Goal: Task Accomplishment & Management: Manage account settings

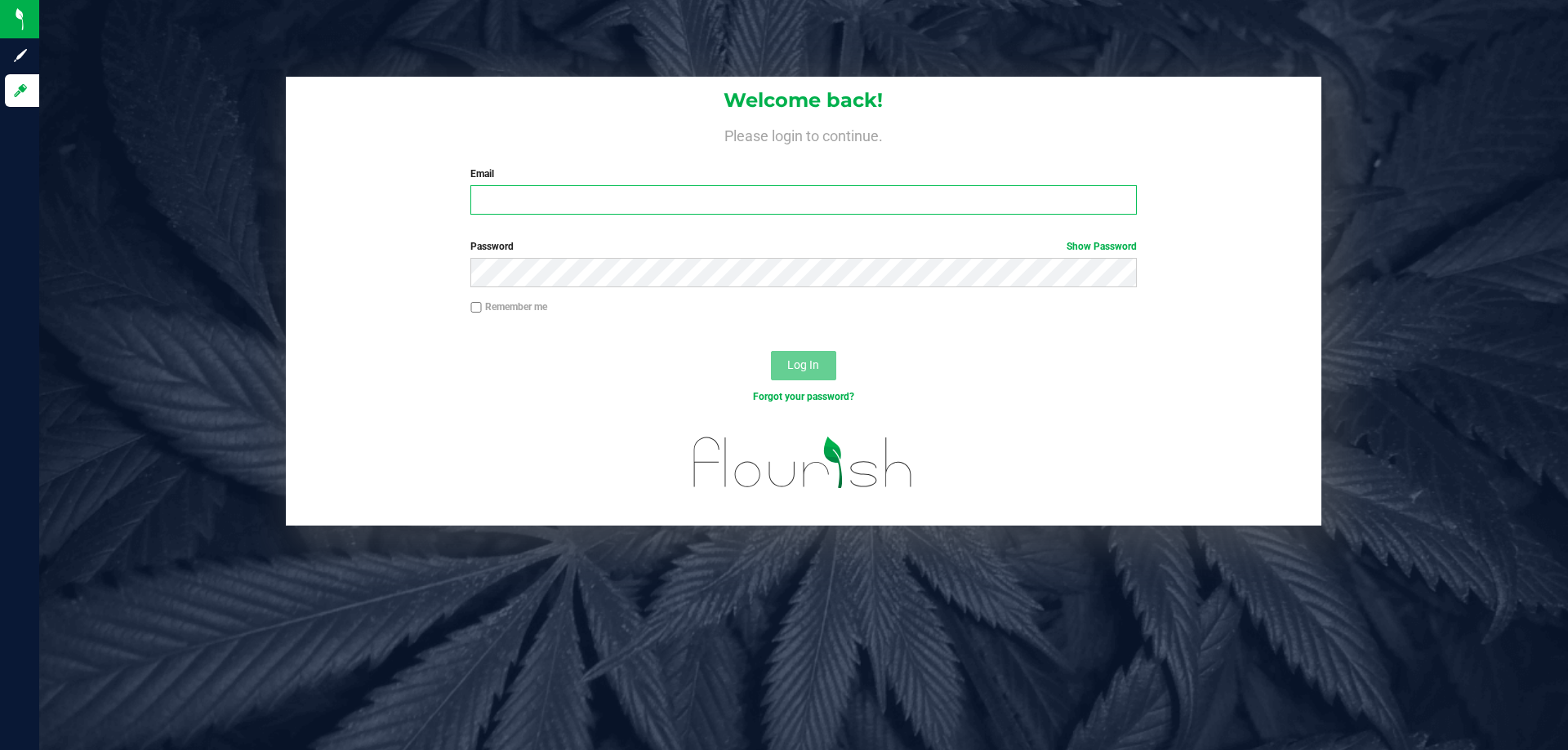
click at [535, 202] on input "Email" at bounding box center [803, 200] width 665 height 30
click at [503, 190] on input "Email" at bounding box center [803, 200] width 665 height 30
click at [512, 194] on input "Email" at bounding box center [803, 200] width 665 height 30
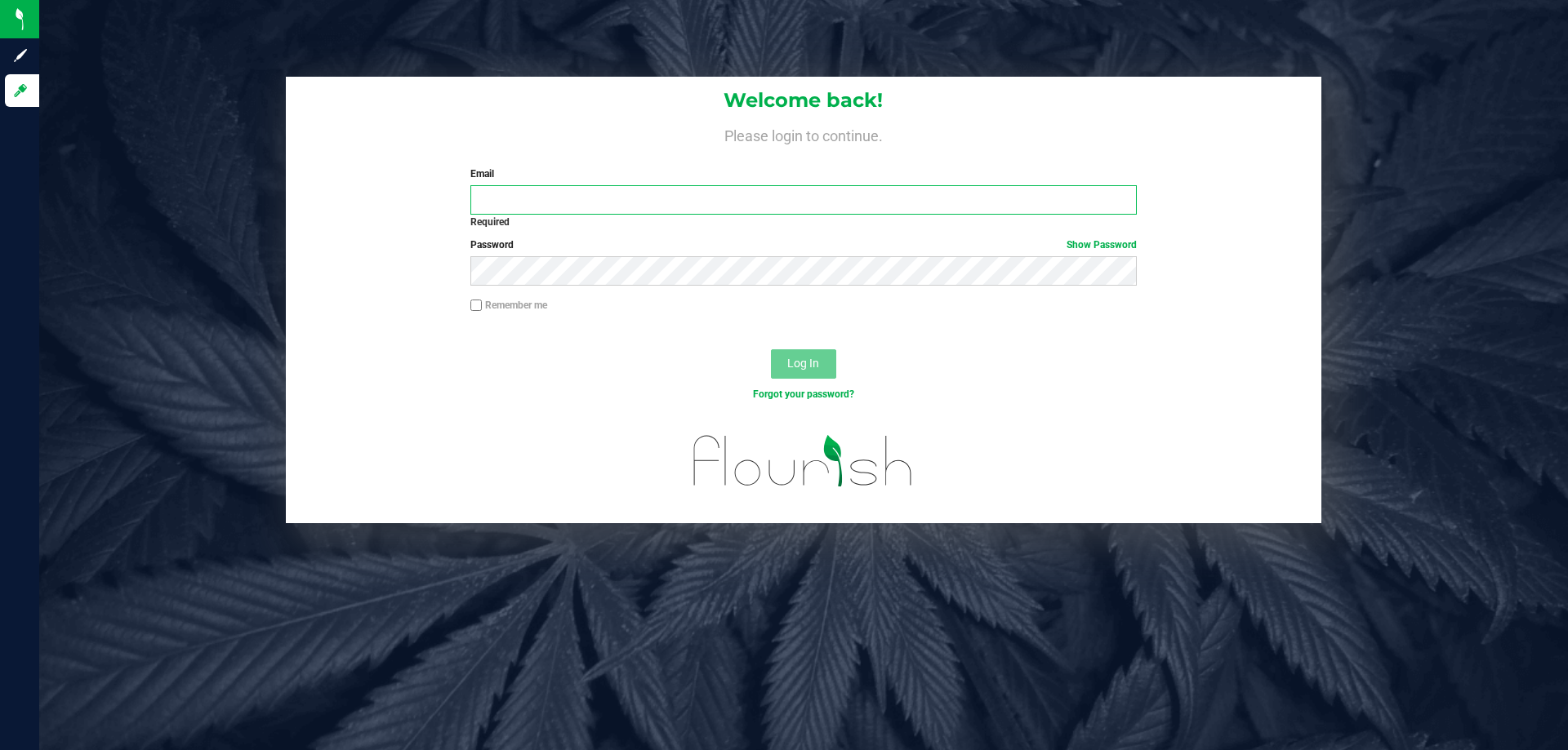
click at [542, 193] on input "Email" at bounding box center [803, 200] width 665 height 30
click at [535, 205] on input "Email" at bounding box center [803, 200] width 665 height 30
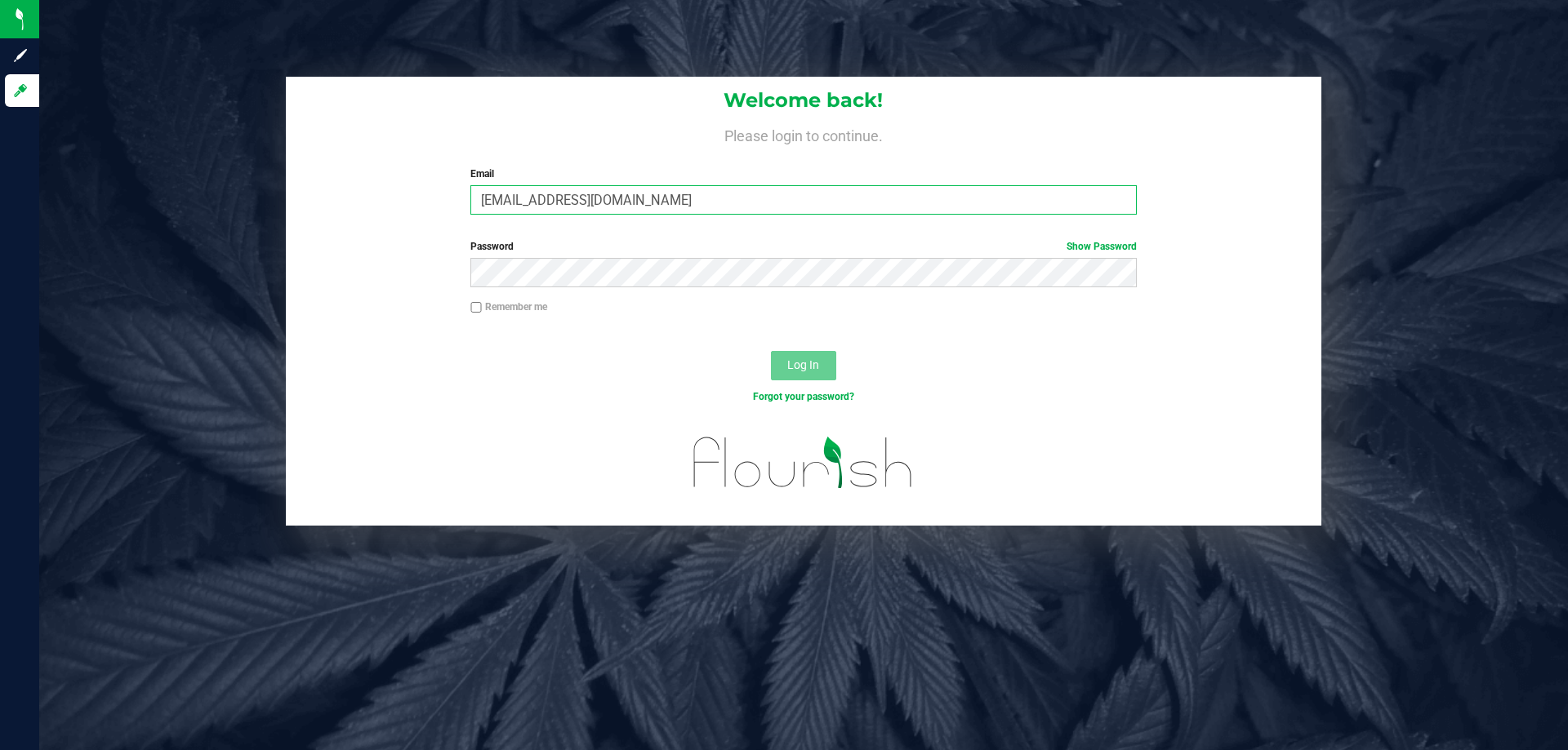
type input "tschuchardt@liveparallel.com"
click at [771, 352] on button "Log In" at bounding box center [803, 366] width 65 height 30
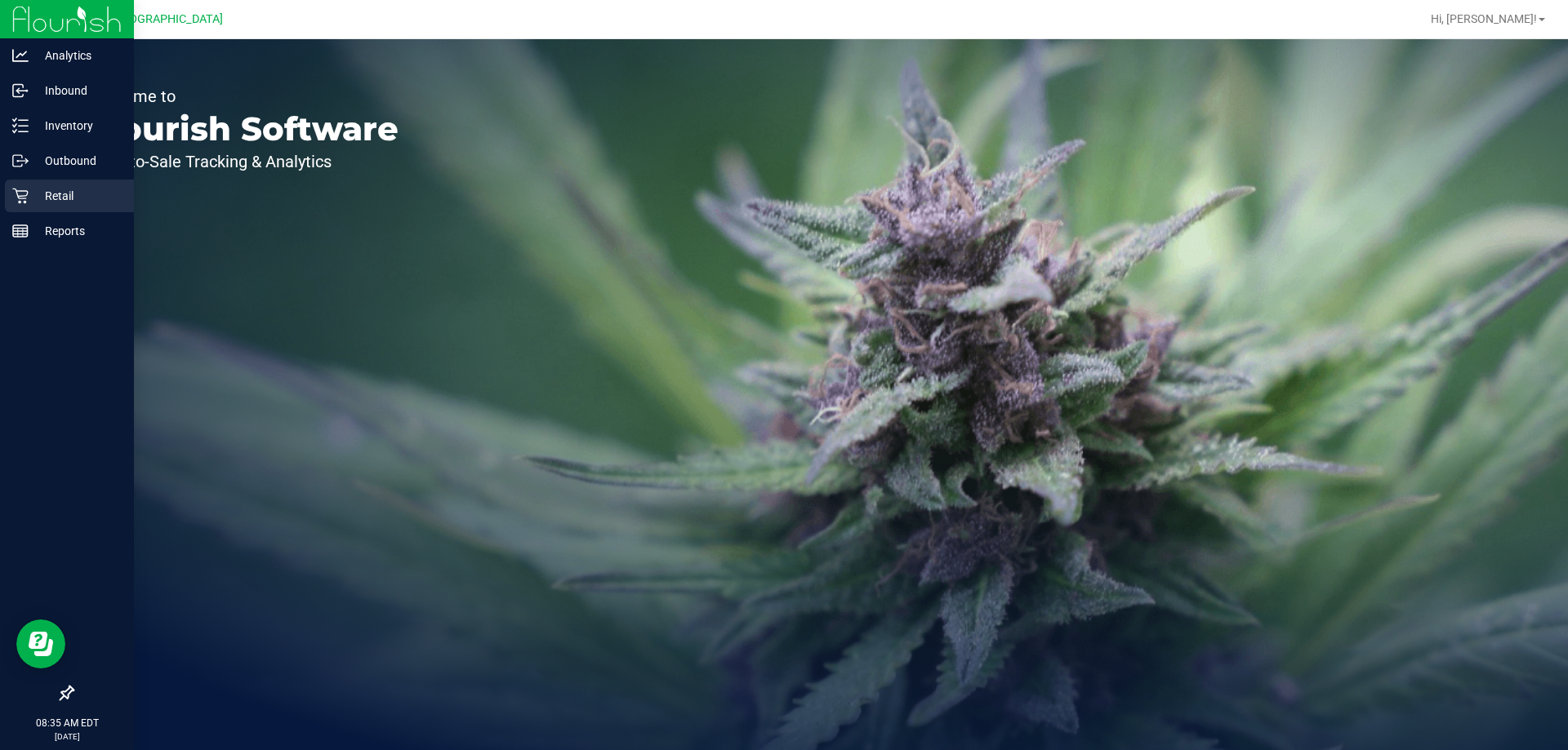
click at [47, 184] on div "Retail" at bounding box center [69, 196] width 129 height 33
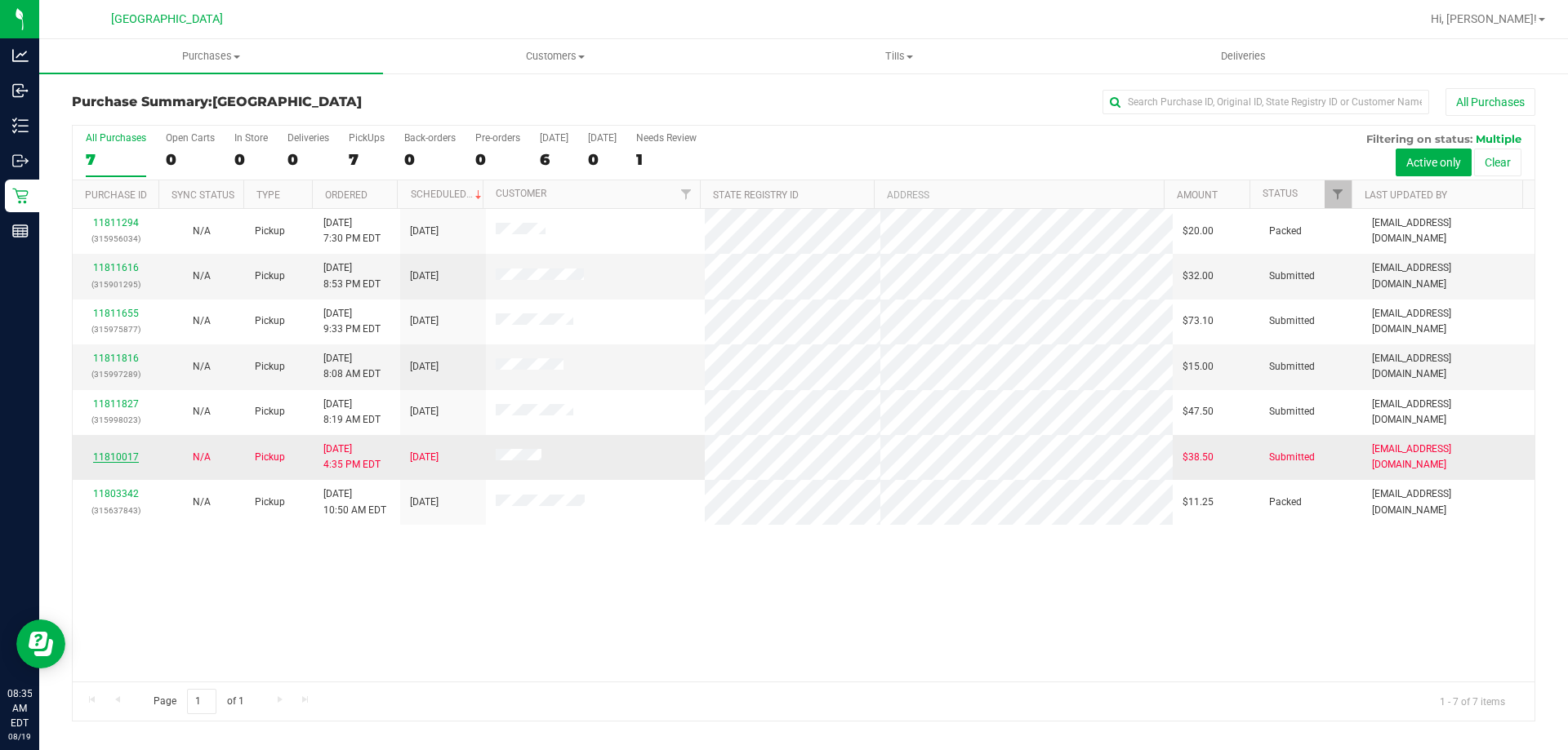
click at [108, 461] on link "11810017" at bounding box center [116, 457] width 46 height 12
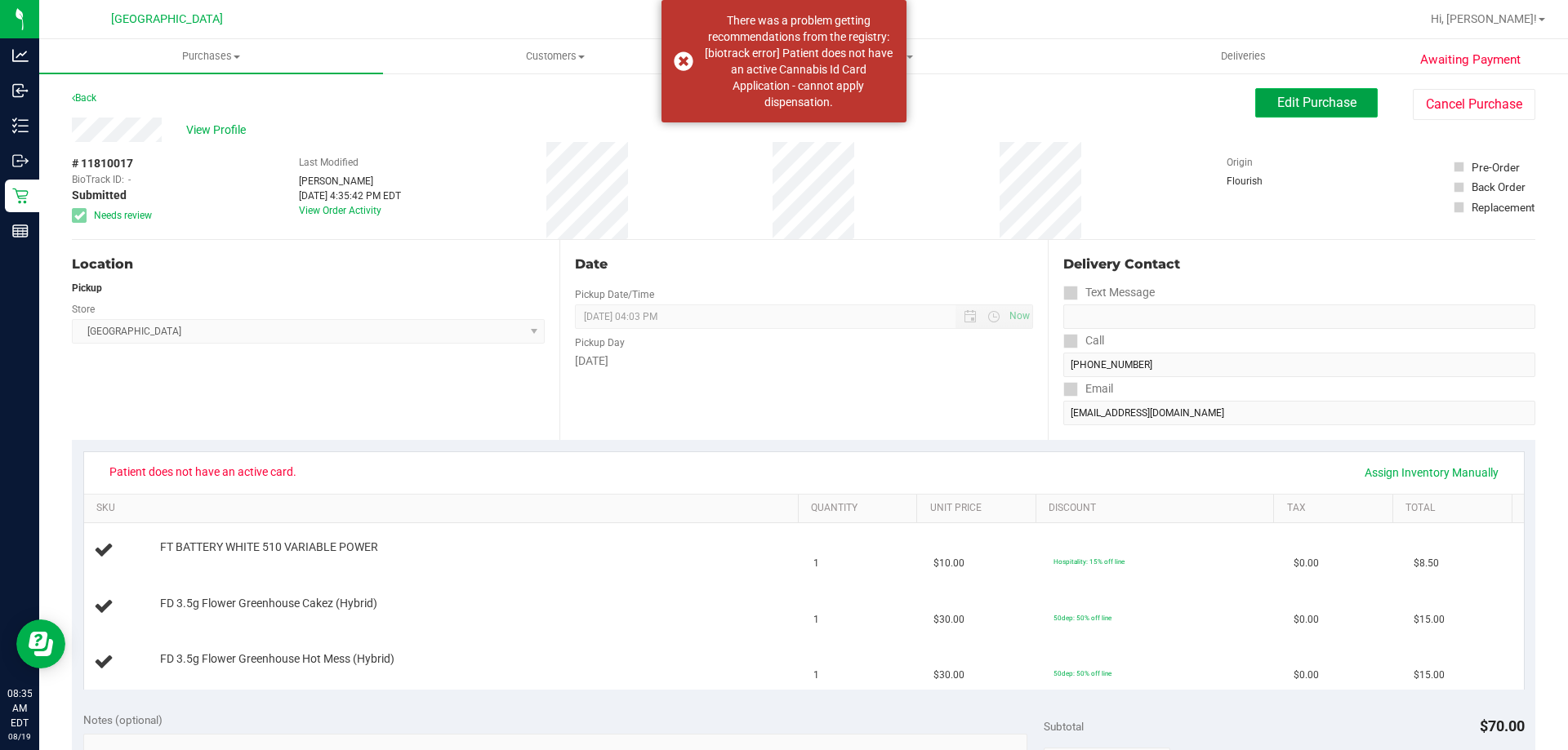
click at [1344, 108] on button "Edit Purchase" at bounding box center [1317, 103] width 123 height 30
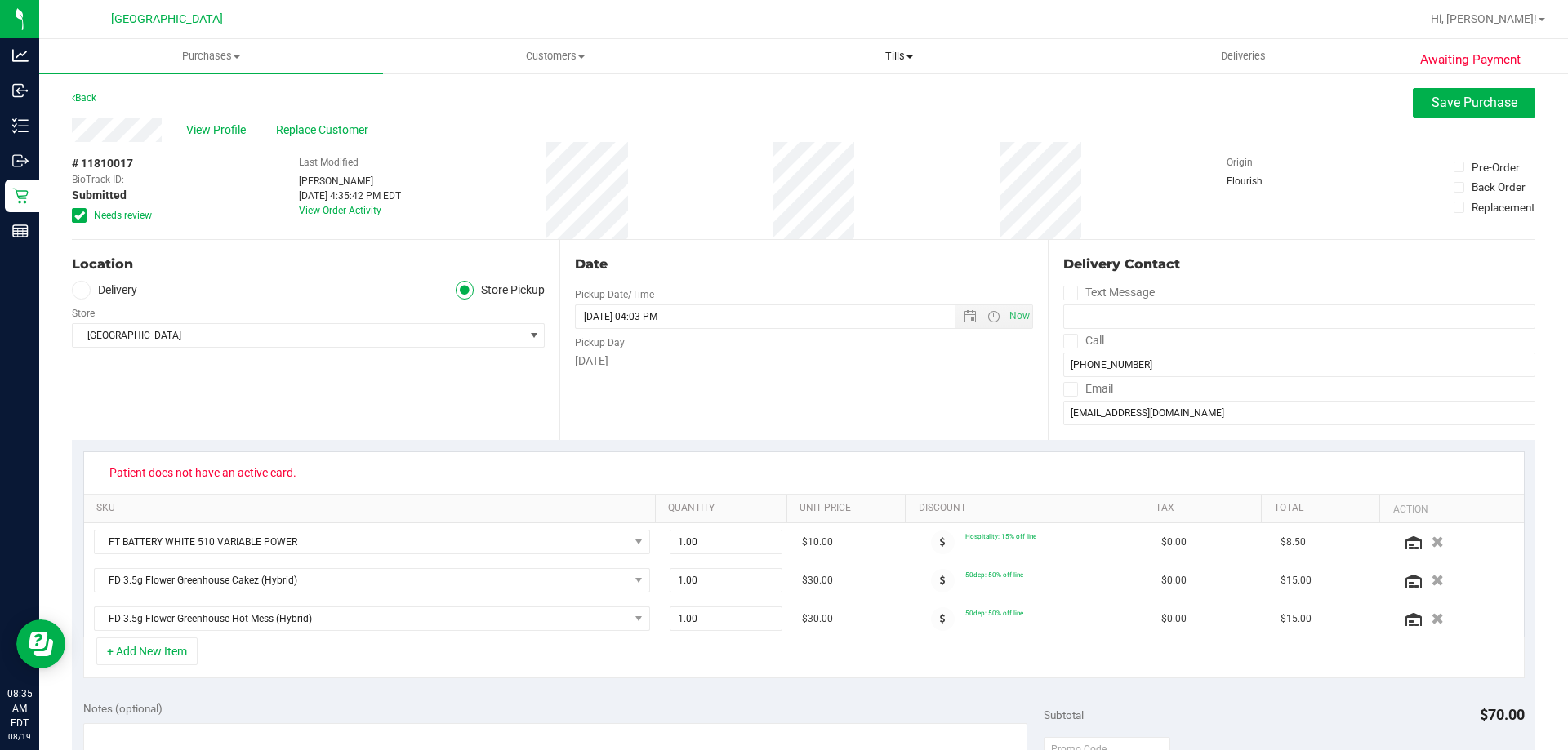
click at [899, 58] on span "Tills" at bounding box center [898, 56] width 343 height 14
click at [818, 92] on span "Manage tills" at bounding box center [782, 98] width 110 height 14
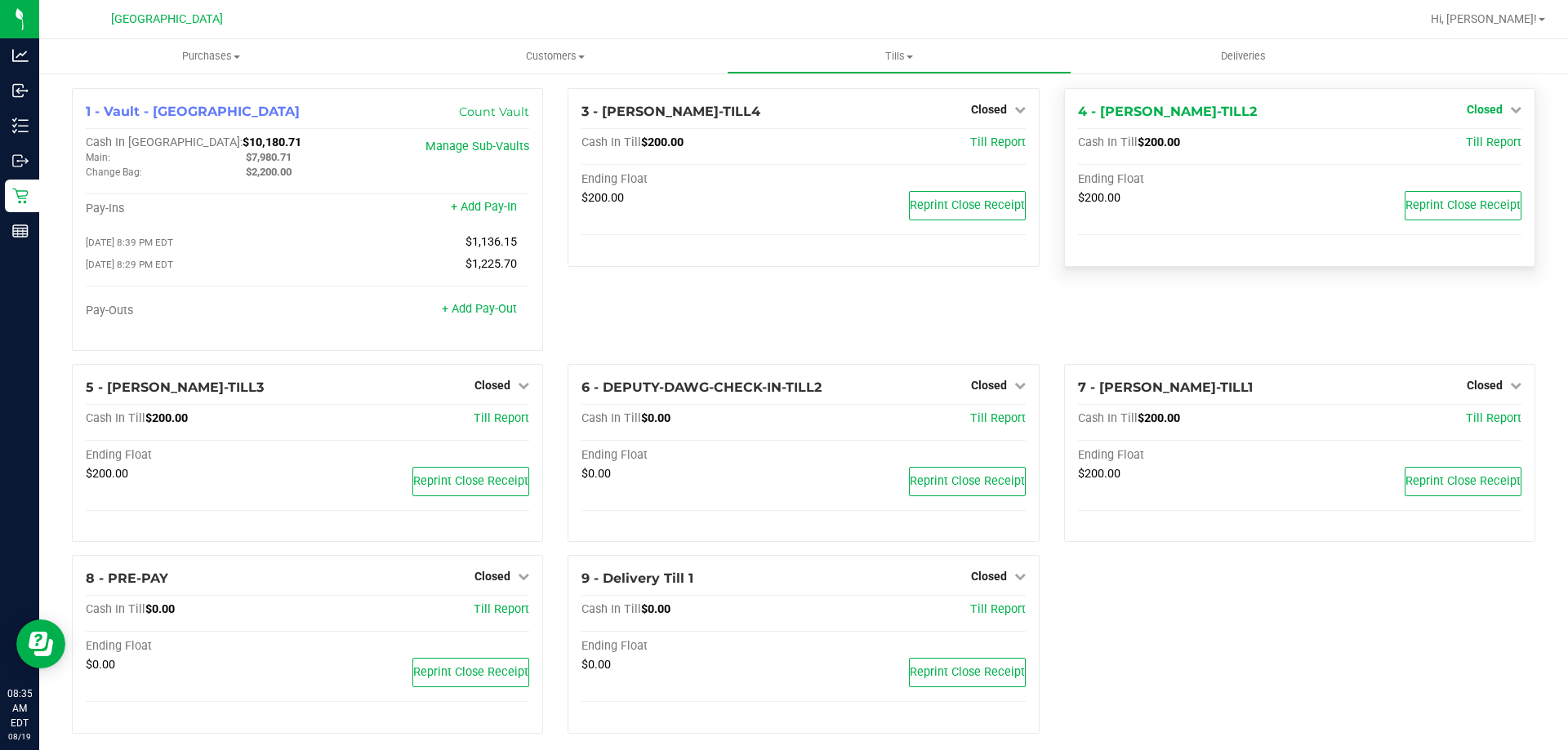
click at [1484, 108] on span "Closed" at bounding box center [1485, 109] width 36 height 13
click at [1479, 141] on link "Open Till" at bounding box center [1484, 144] width 43 height 13
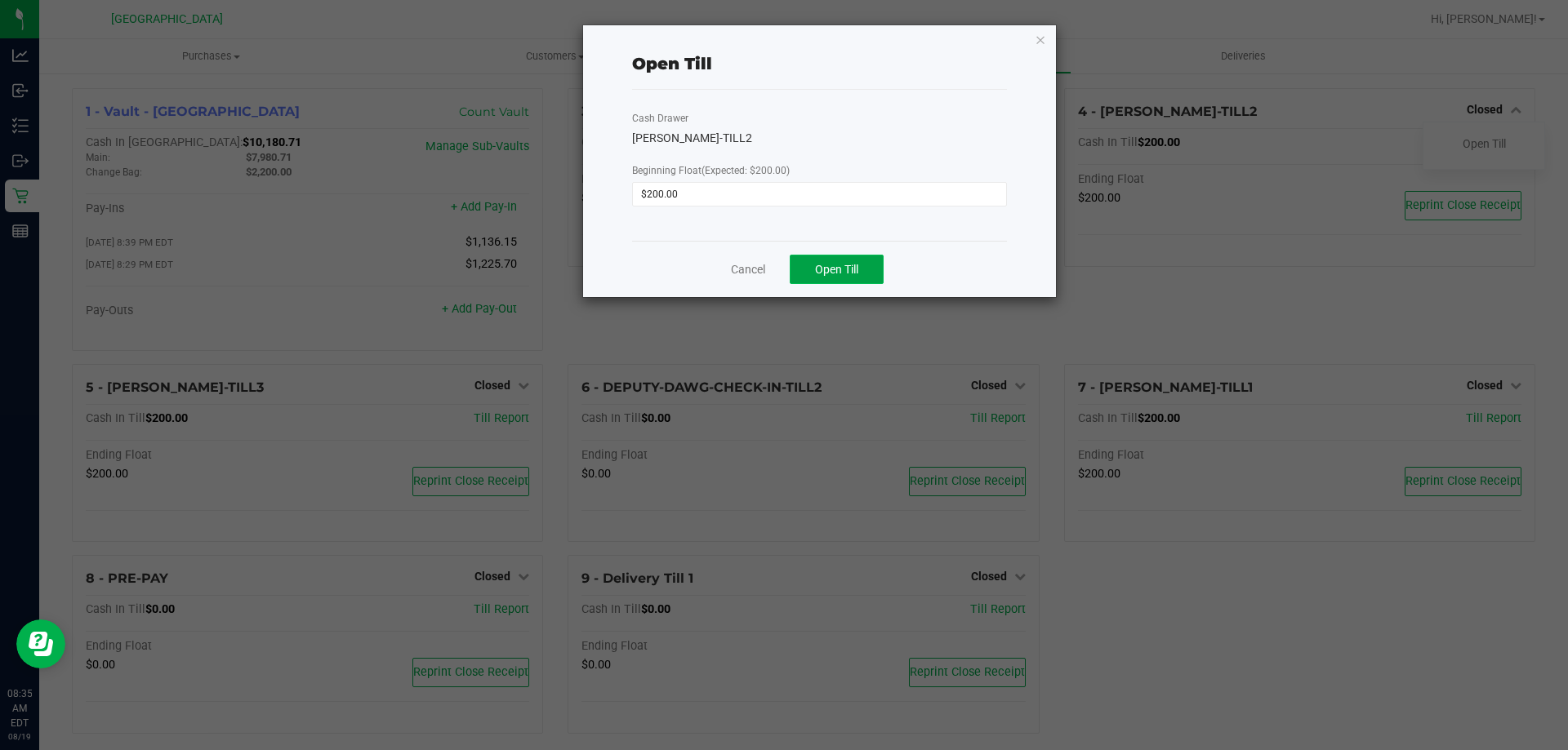
click at [845, 267] on span "Open Till" at bounding box center [837, 269] width 43 height 13
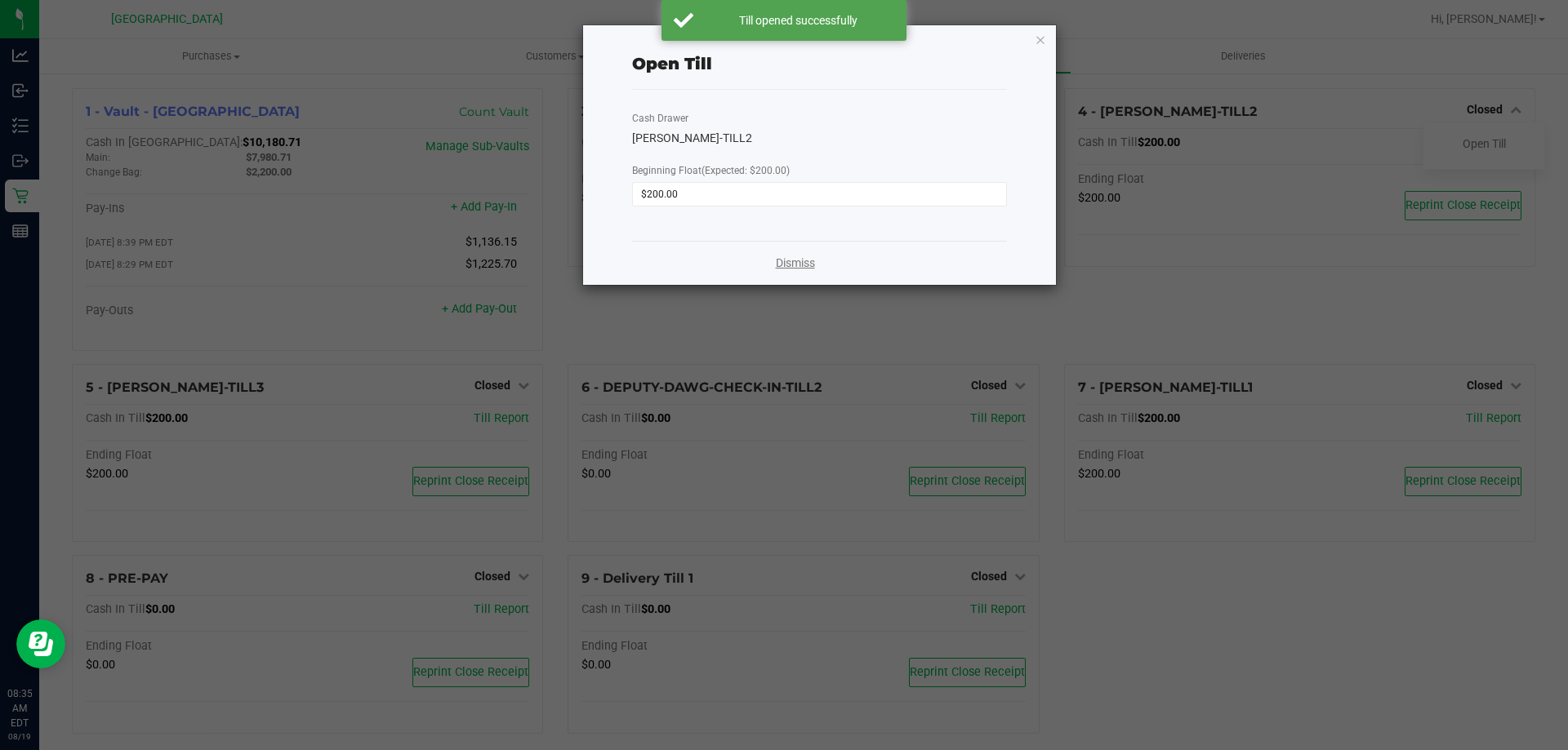
click at [802, 260] on link "Dismiss" at bounding box center [794, 263] width 39 height 17
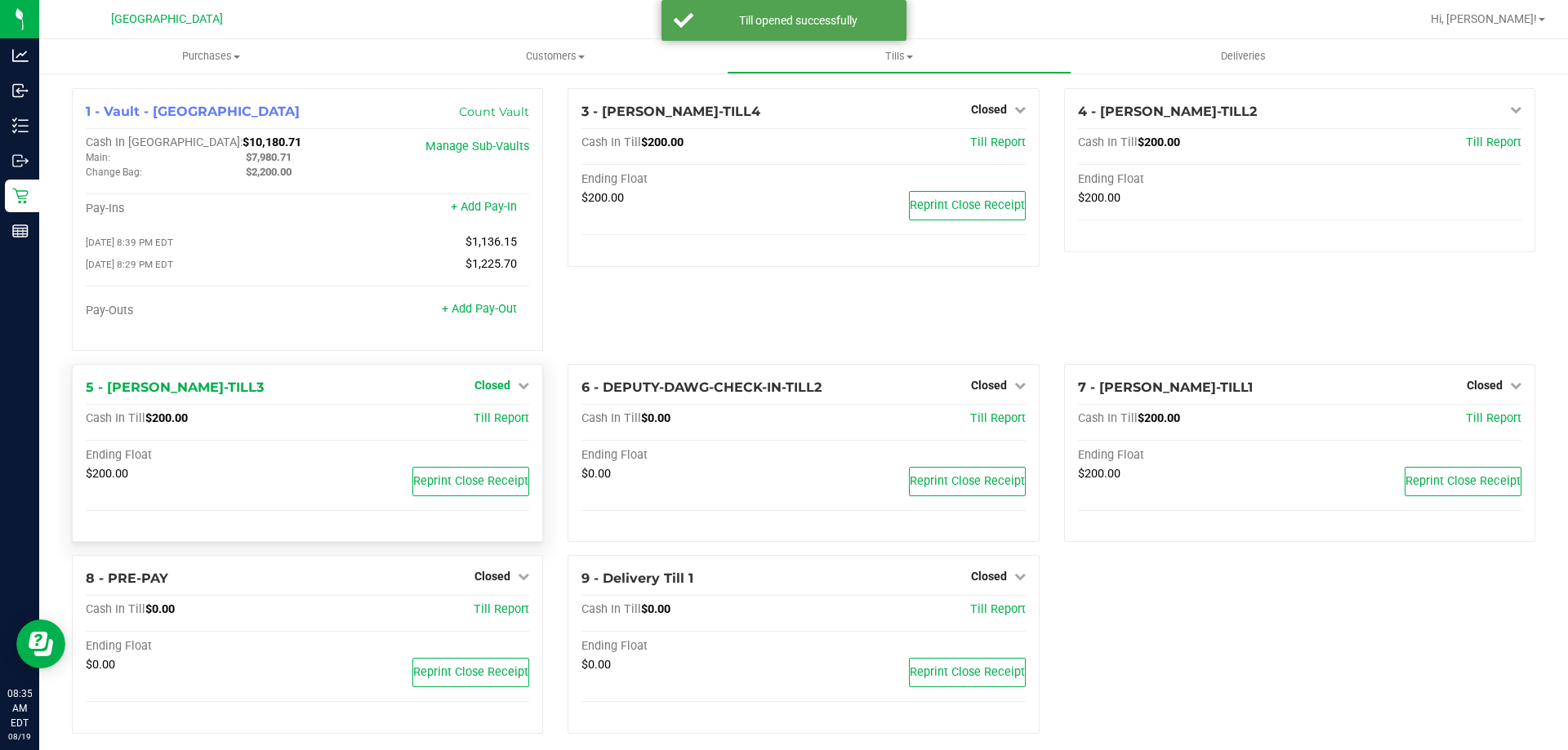
click at [507, 392] on link "Closed" at bounding box center [502, 385] width 55 height 13
click at [503, 421] on link "Open Till" at bounding box center [492, 418] width 43 height 13
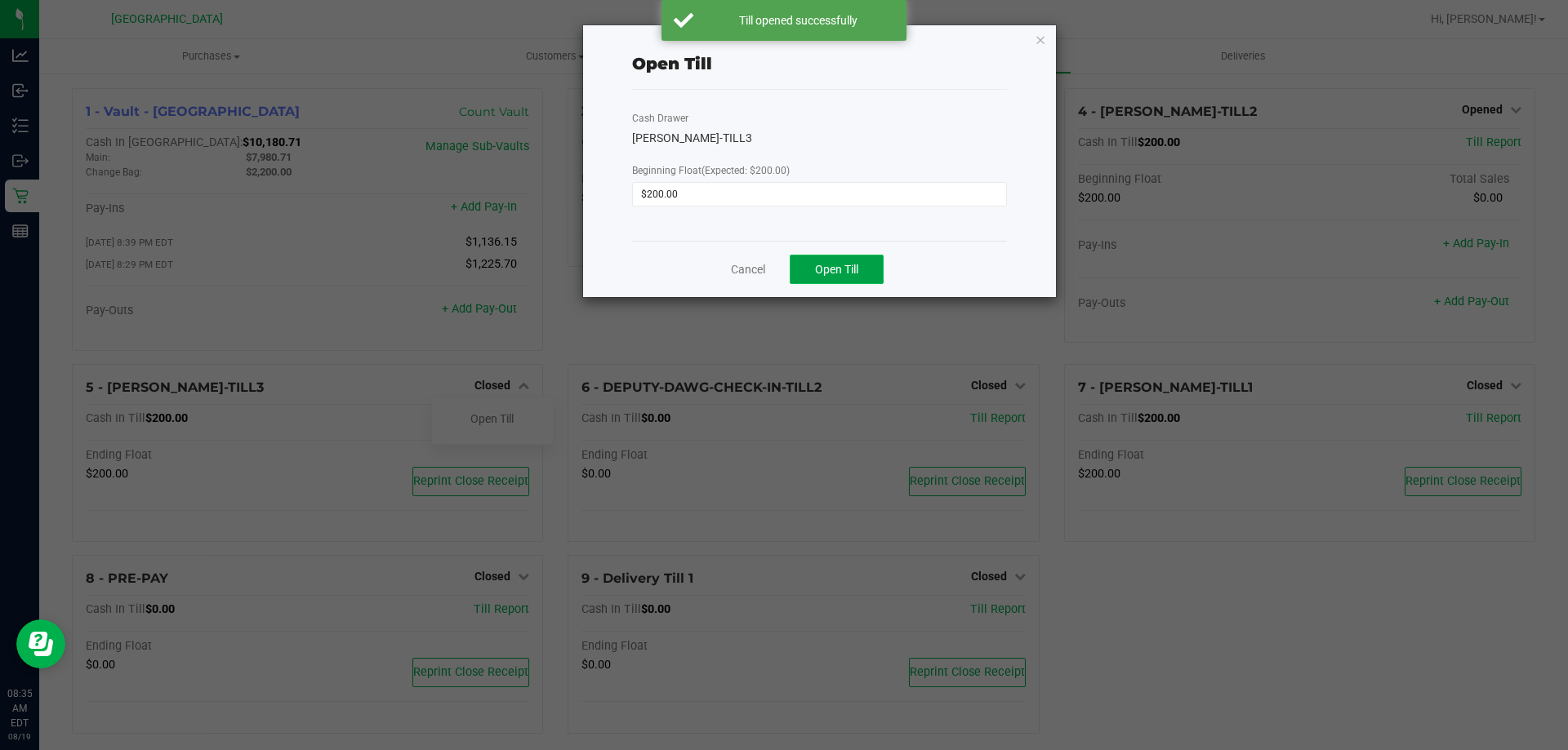
click at [883, 266] on button "Open Till" at bounding box center [837, 269] width 94 height 30
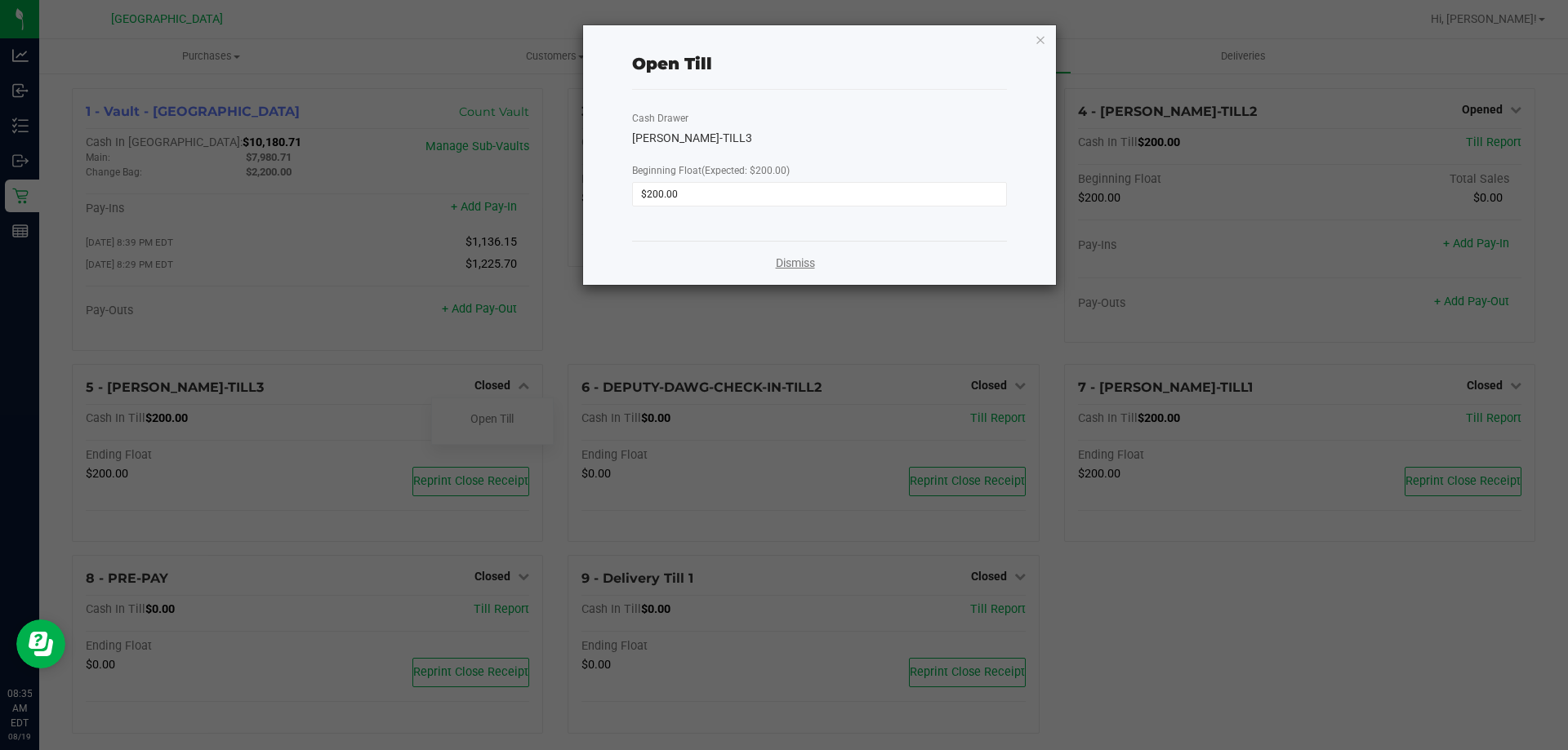
click at [793, 263] on link "Dismiss" at bounding box center [794, 263] width 39 height 17
